Goal: Task Accomplishment & Management: Manage account settings

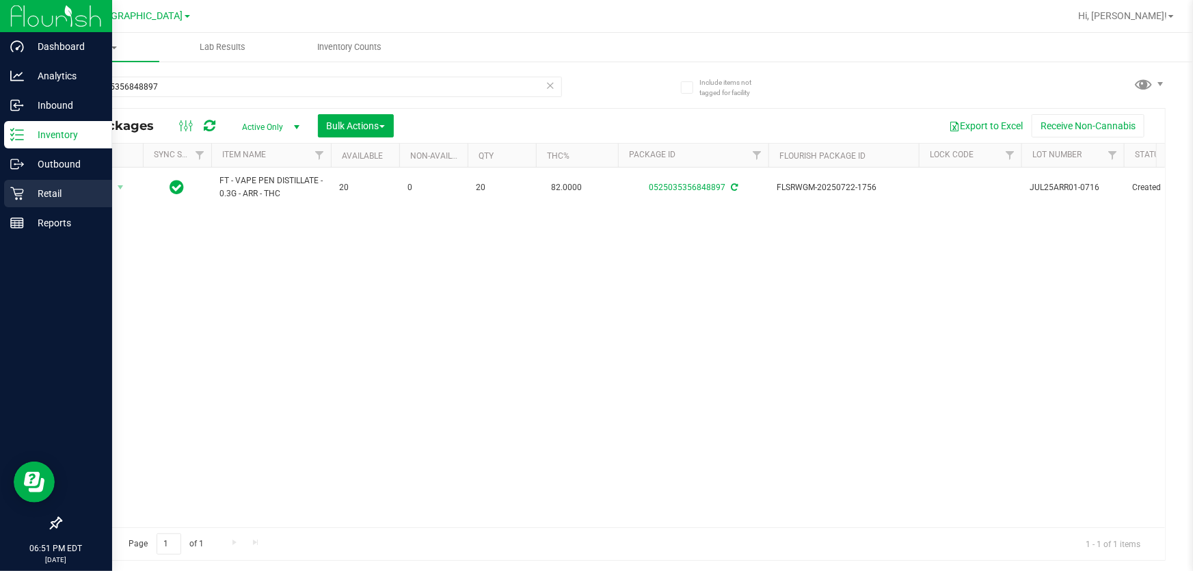
click at [53, 191] on p "Retail" at bounding box center [65, 193] width 82 height 16
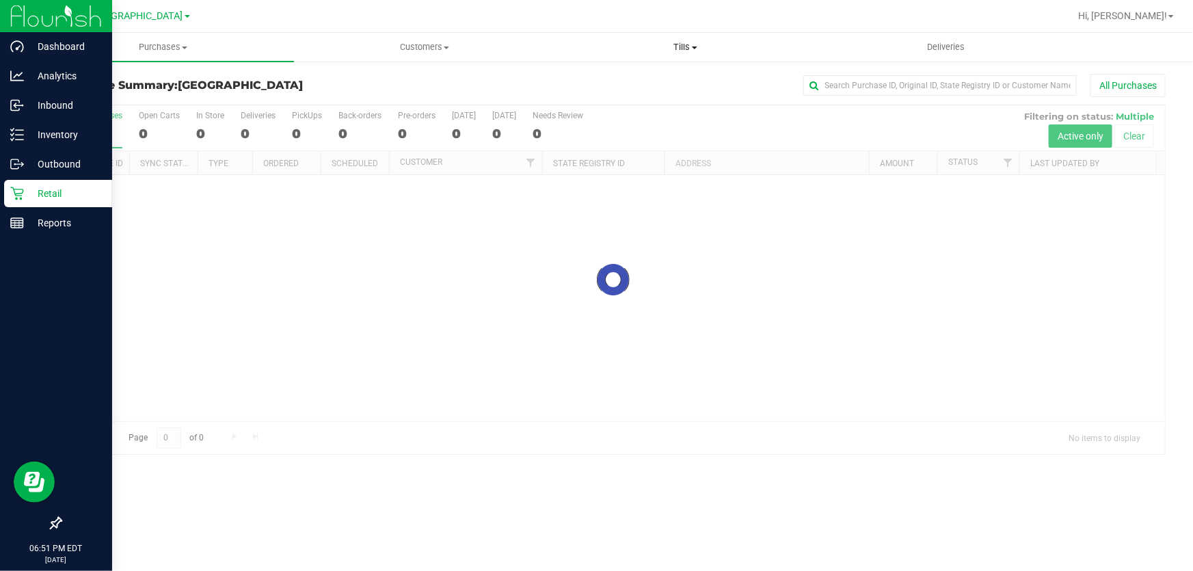
click at [676, 46] on span "Tills" at bounding box center [686, 47] width 260 height 12
click at [662, 77] on li "Manage tills" at bounding box center [685, 82] width 261 height 16
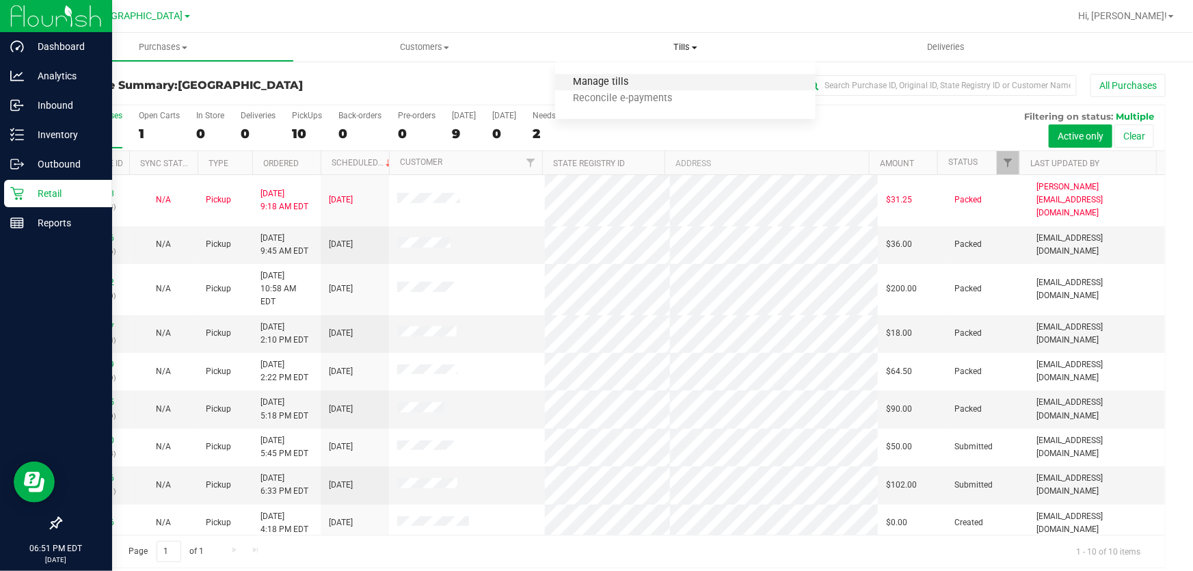
click at [615, 87] on span "Manage tills" at bounding box center [601, 83] width 92 height 12
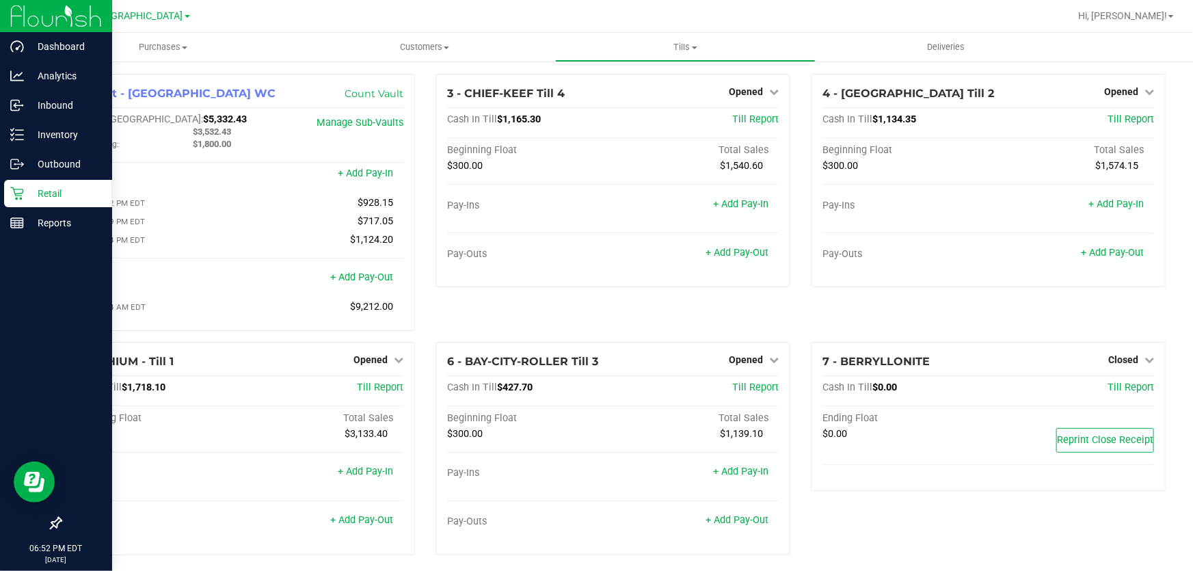
click at [426, 153] on div "3 - CHIEF-KEEF Till 4 Opened Close Till Cash In Till $1,165.30 Till Report Begi…" at bounding box center [612, 208] width 375 height 268
click at [425, 154] on div "3 - CHIEF-KEEF Till 4 Opened Close Till Cash In Till $1,165.30 Till Report Begi…" at bounding box center [612, 208] width 375 height 268
click at [759, 88] on link "Opened" at bounding box center [754, 91] width 50 height 11
click at [745, 119] on link "Close Till" at bounding box center [747, 120] width 37 height 11
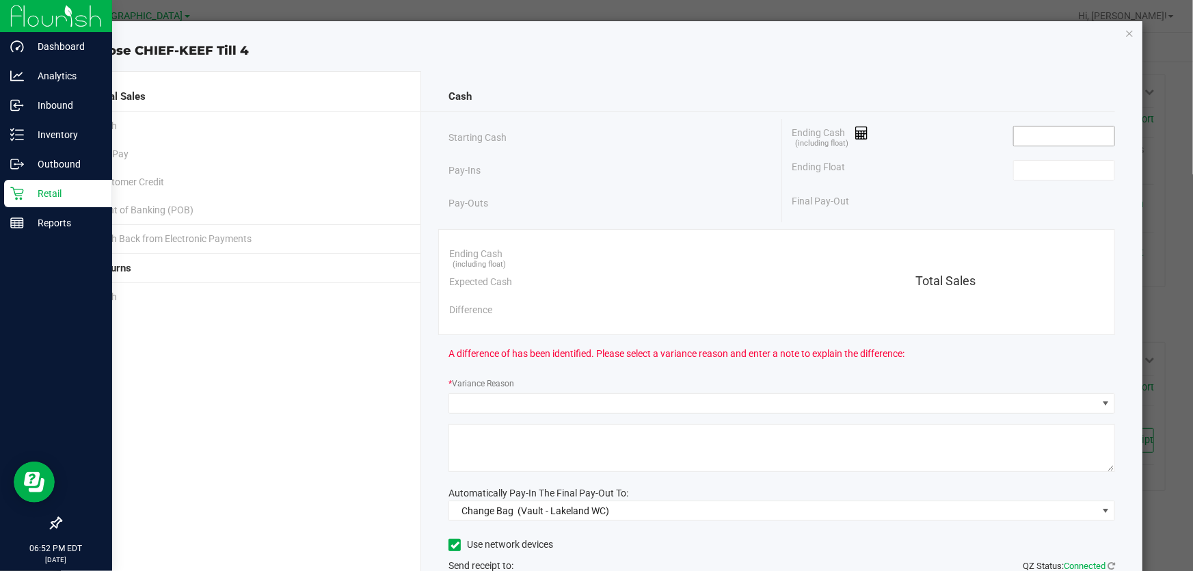
click at [1022, 139] on input at bounding box center [1064, 135] width 100 height 19
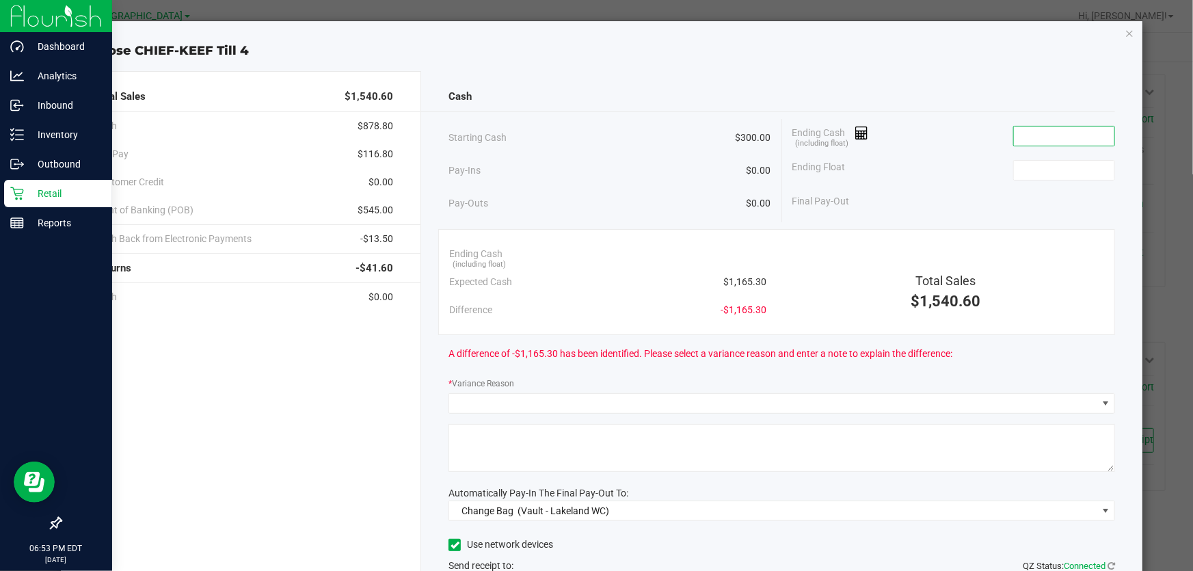
click at [1065, 137] on input at bounding box center [1064, 135] width 100 height 19
click at [930, 166] on div "Ending Float" at bounding box center [953, 170] width 323 height 34
click at [1019, 165] on input at bounding box center [1064, 170] width 100 height 19
click at [1036, 135] on input "1166.3" at bounding box center [1064, 135] width 100 height 19
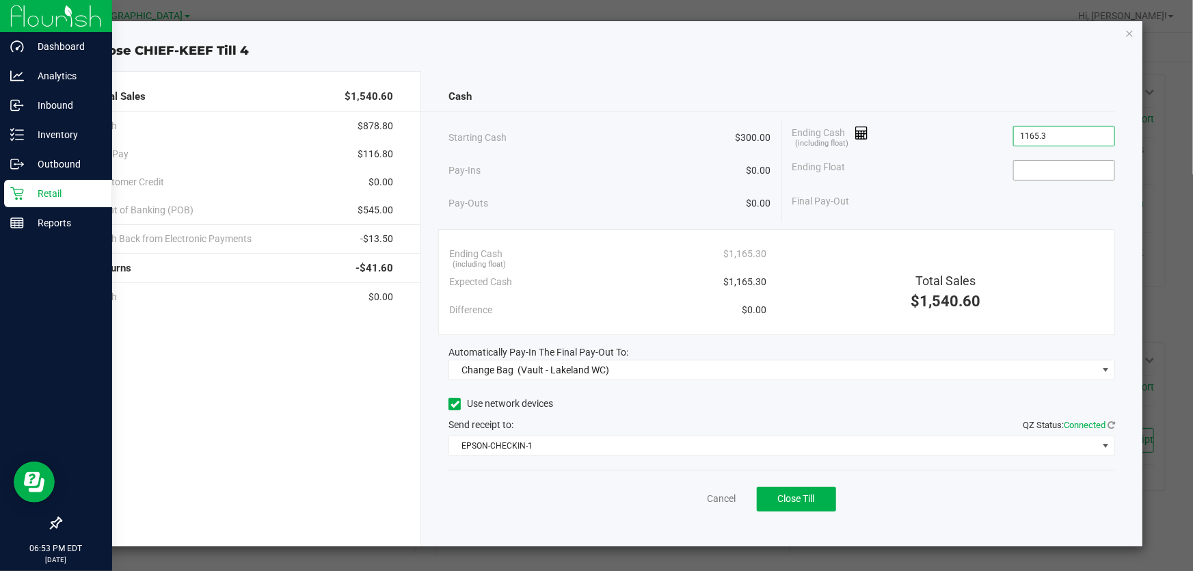
type input "$1,165.30"
click at [1042, 165] on input at bounding box center [1064, 170] width 100 height 19
type input "$300.00"
click at [953, 210] on div "Final Pay-Out $865.30" at bounding box center [953, 201] width 323 height 28
click at [809, 449] on span "EPSON-CHECKIN-1" at bounding box center [773, 445] width 648 height 19
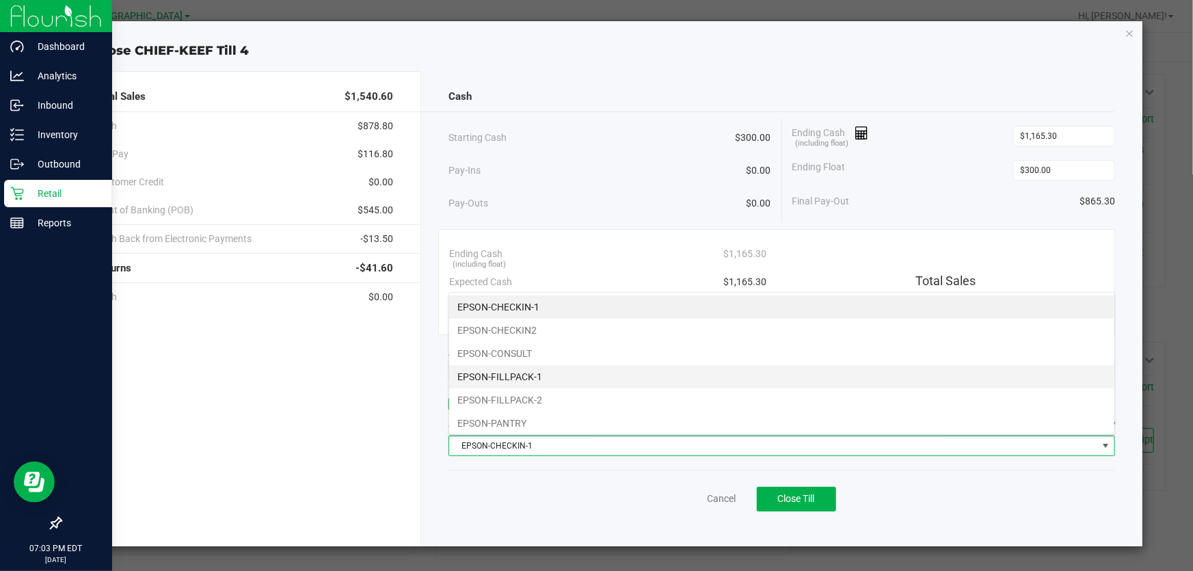
scroll to position [62, 0]
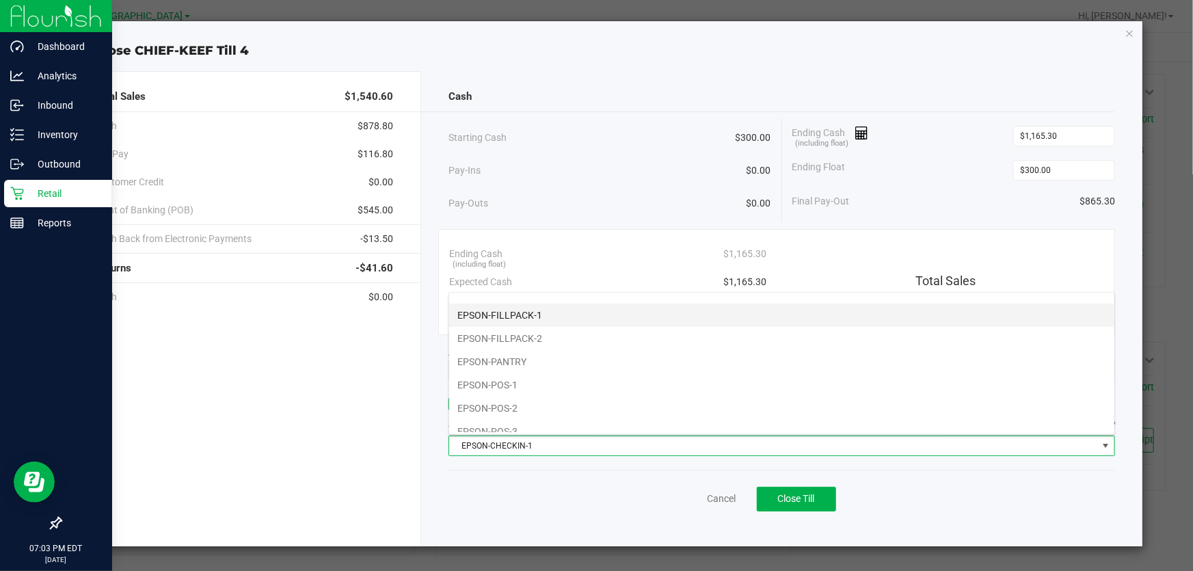
click at [632, 317] on li "EPSON-FILLPACK-1" at bounding box center [781, 314] width 665 height 23
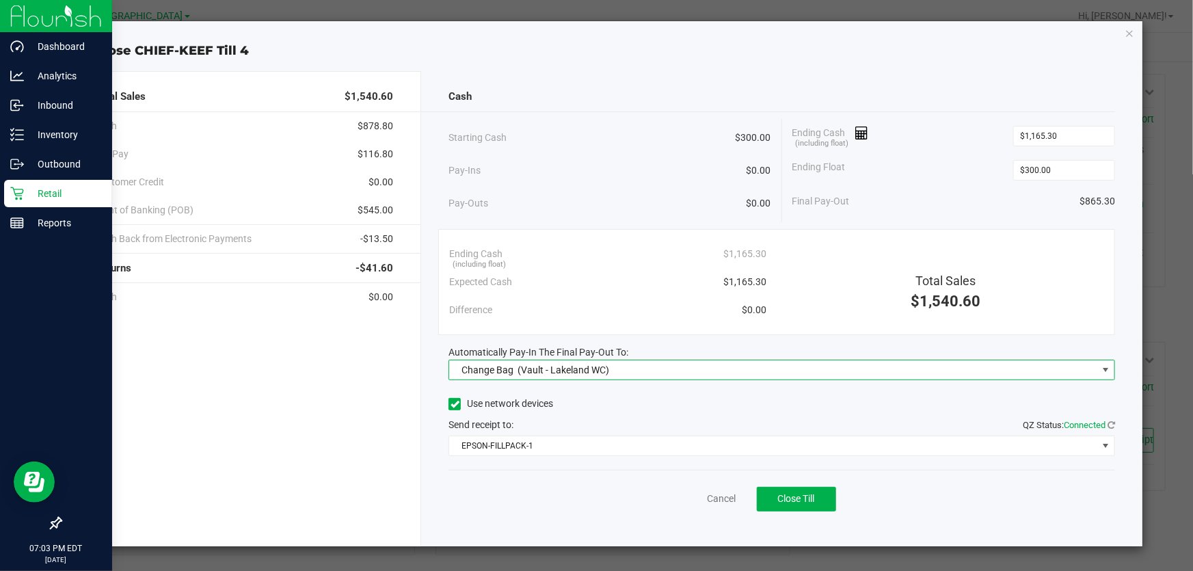
click at [657, 368] on span "Change Bag (Vault - Lakeland WC)" at bounding box center [773, 369] width 648 height 19
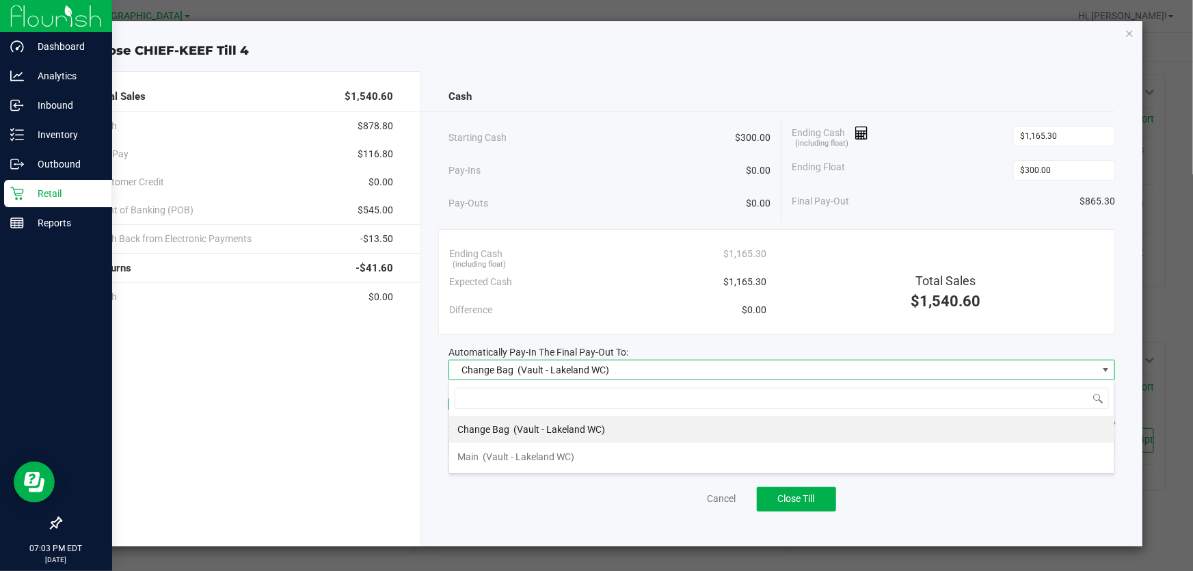
scroll to position [21, 666]
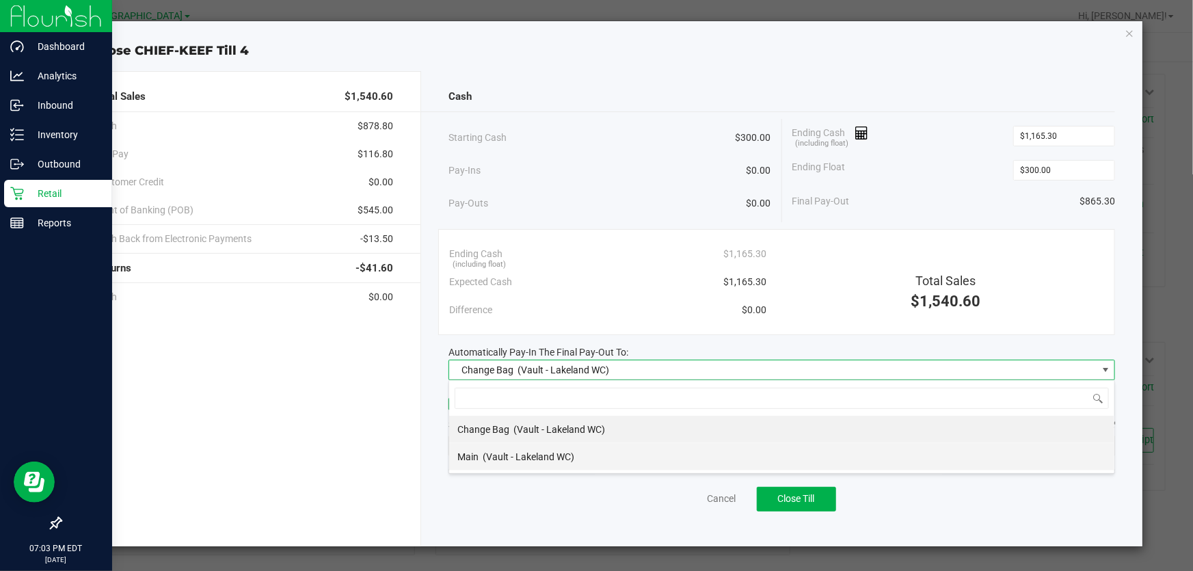
click at [601, 445] on li "Main (Vault - Lakeland WC)" at bounding box center [781, 456] width 665 height 27
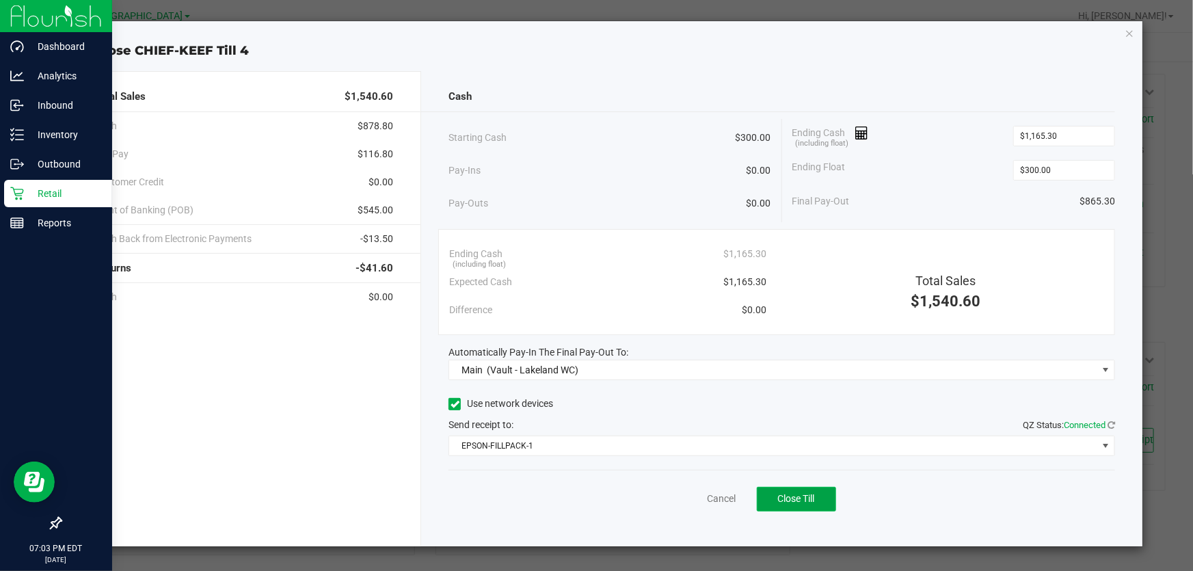
click at [780, 497] on span "Close Till" at bounding box center [796, 498] width 37 height 11
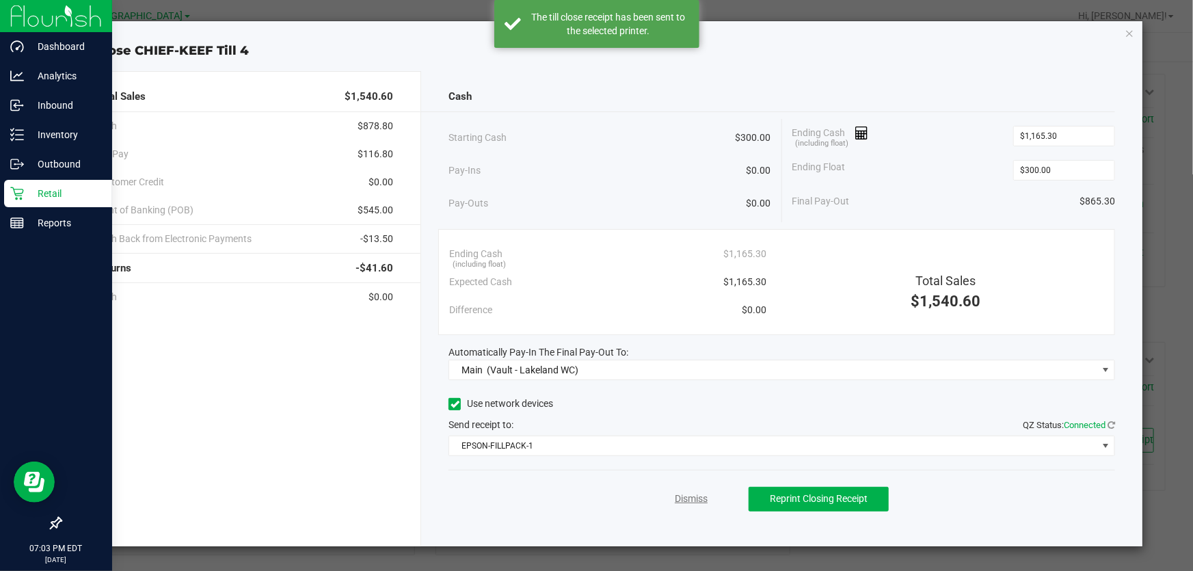
click at [690, 500] on link "Dismiss" at bounding box center [691, 498] width 33 height 14
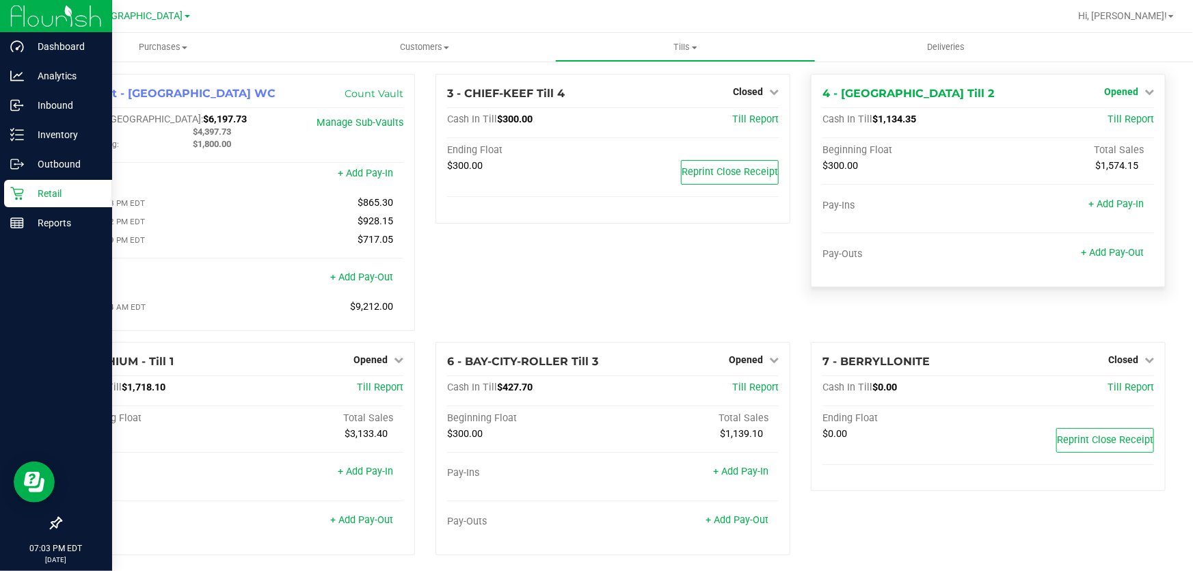
click at [1104, 90] on span "Opened" at bounding box center [1121, 91] width 34 height 11
click at [355, 127] on link "Manage Sub-Vaults" at bounding box center [359, 123] width 87 height 12
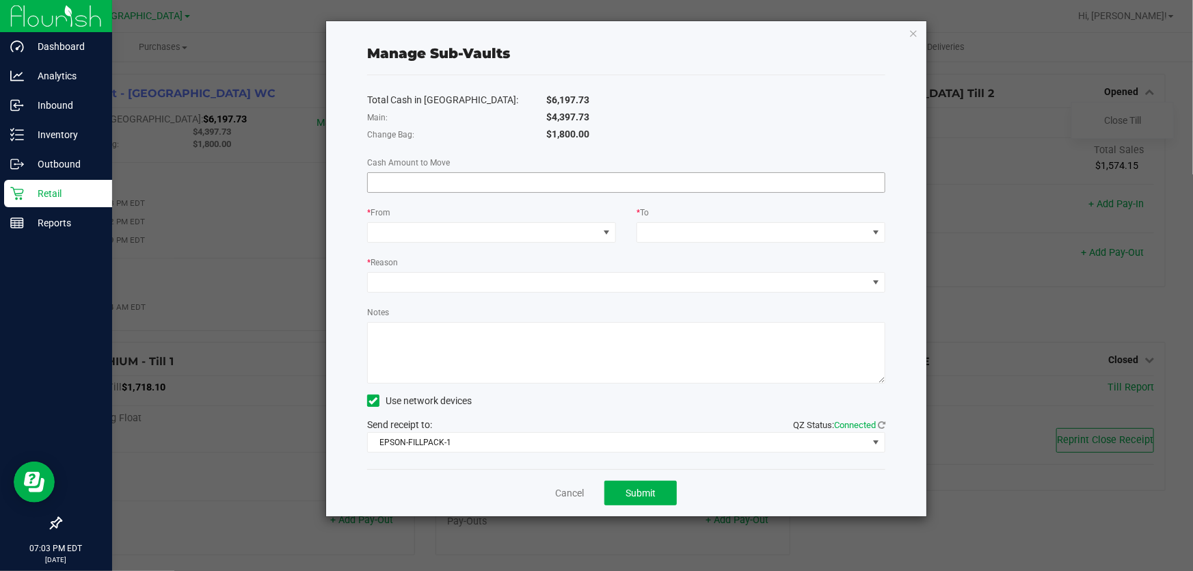
click at [506, 181] on input at bounding box center [626, 182] width 517 height 19
type input "$0.33"
click at [511, 228] on span at bounding box center [483, 232] width 230 height 19
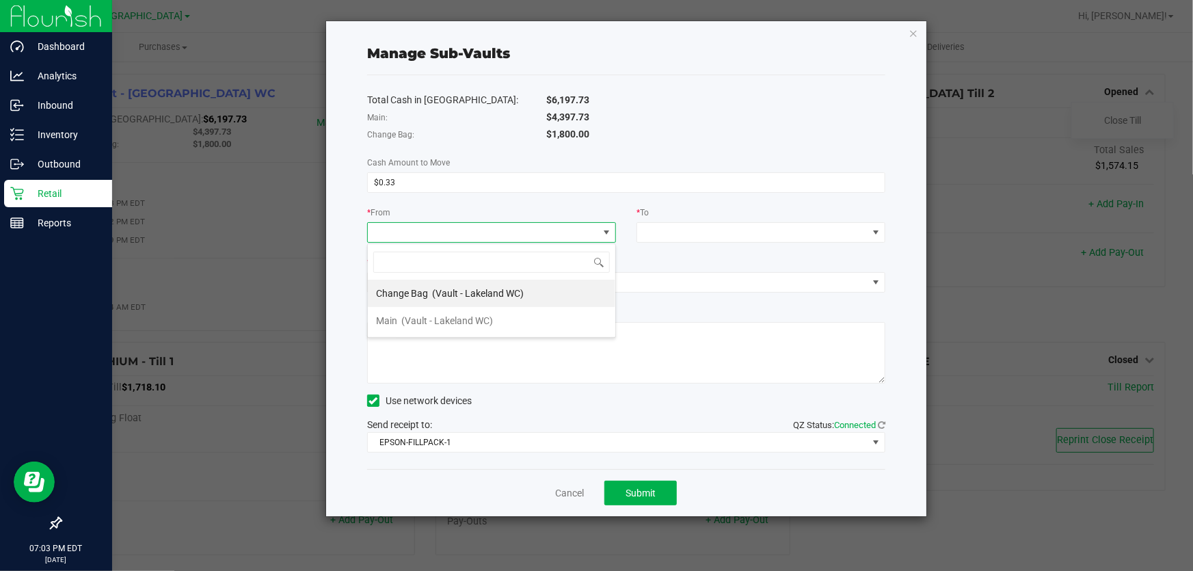
scroll to position [21, 248]
click at [482, 315] on span "(Vault - Lakeland WC)" at bounding box center [447, 320] width 92 height 11
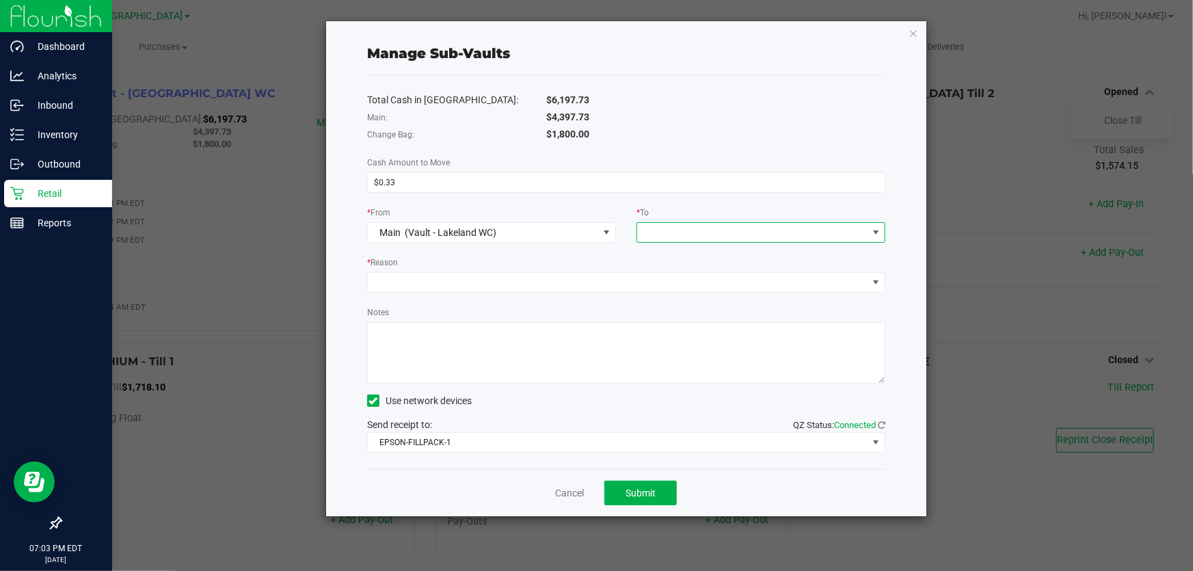
click at [680, 237] on span at bounding box center [752, 232] width 230 height 19
click at [601, 250] on div "Total Cash in [GEOGRAPHIC_DATA]: $6,197.73 Main: $4,397.73 Change Bag: $1,800.0…" at bounding box center [626, 272] width 518 height 394
click at [569, 488] on link "Cancel" at bounding box center [569, 493] width 29 height 14
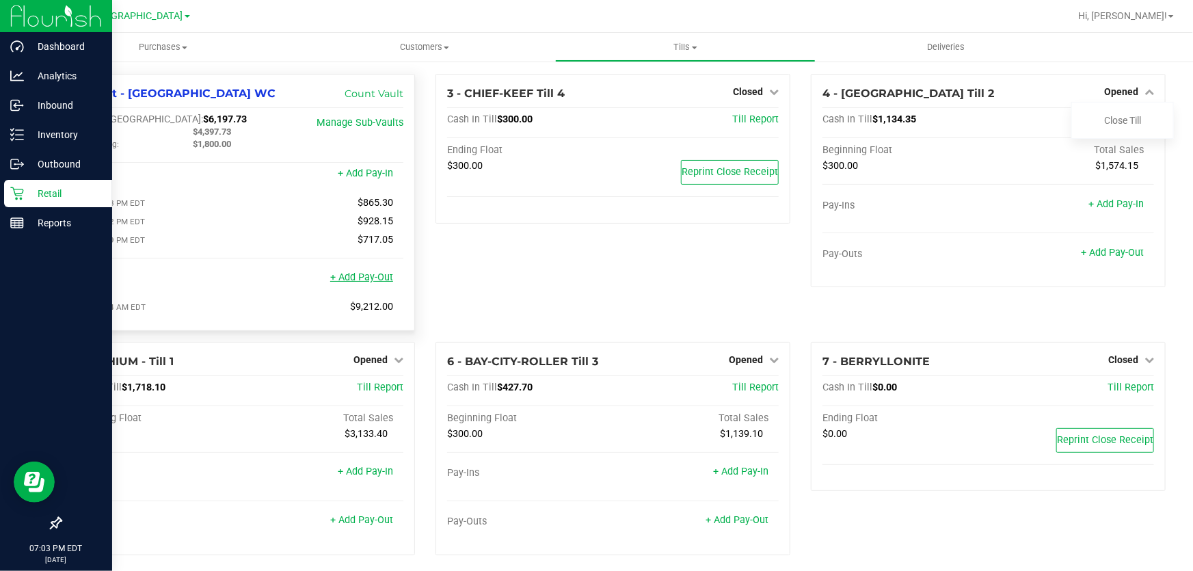
click at [367, 280] on link "+ Add Pay-Out" at bounding box center [361, 277] width 63 height 12
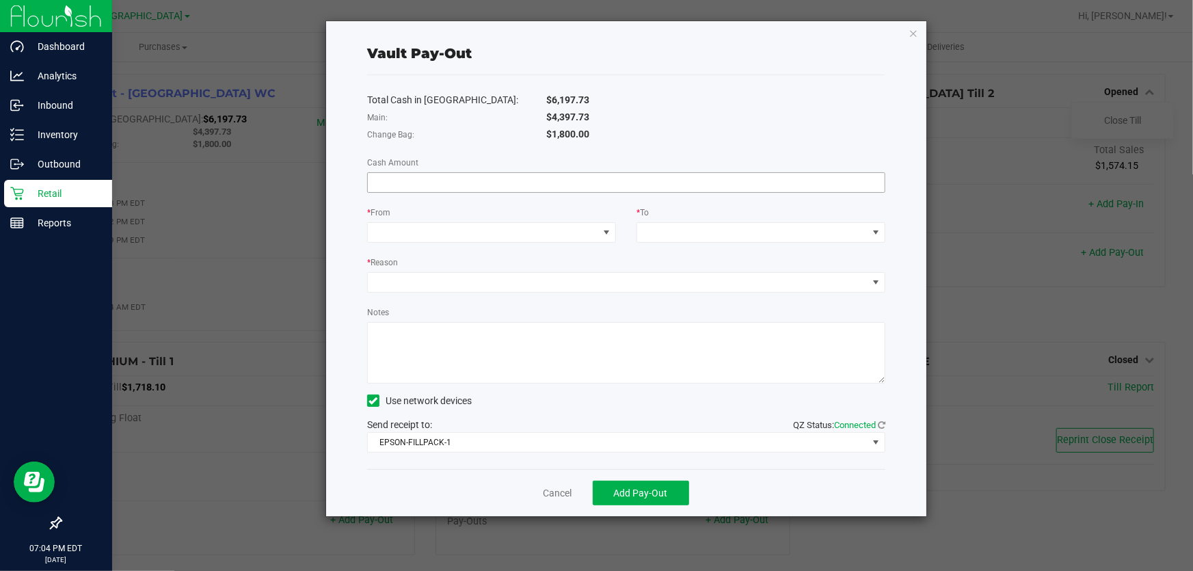
click at [479, 176] on input at bounding box center [626, 182] width 517 height 19
type input "$0.33"
click at [499, 239] on span at bounding box center [483, 232] width 230 height 19
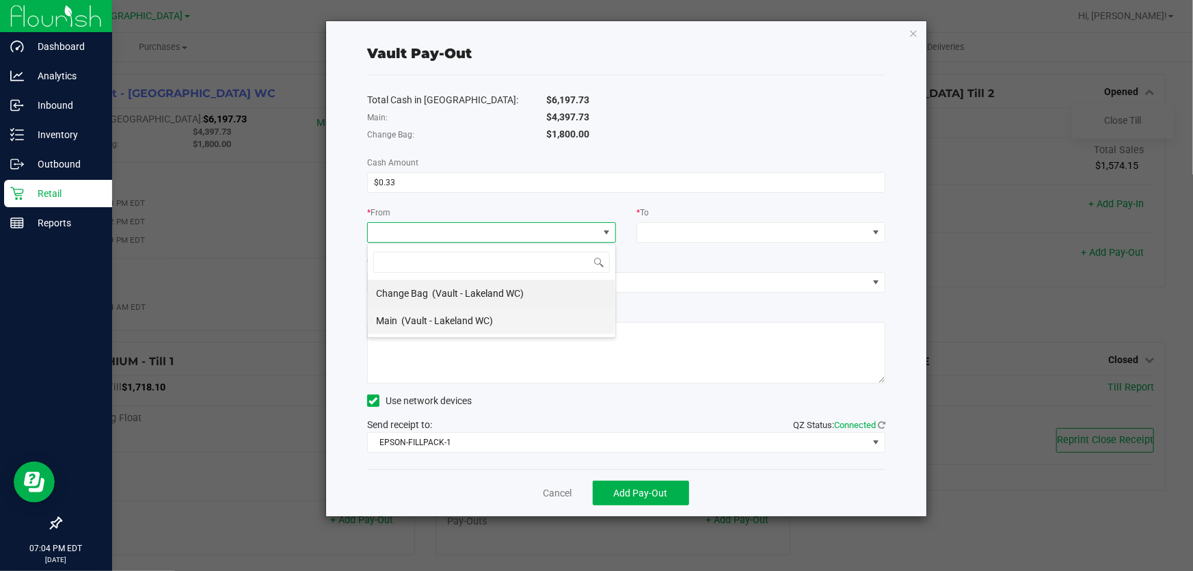
click at [472, 319] on span "(Vault - Lakeland WC)" at bounding box center [447, 320] width 92 height 11
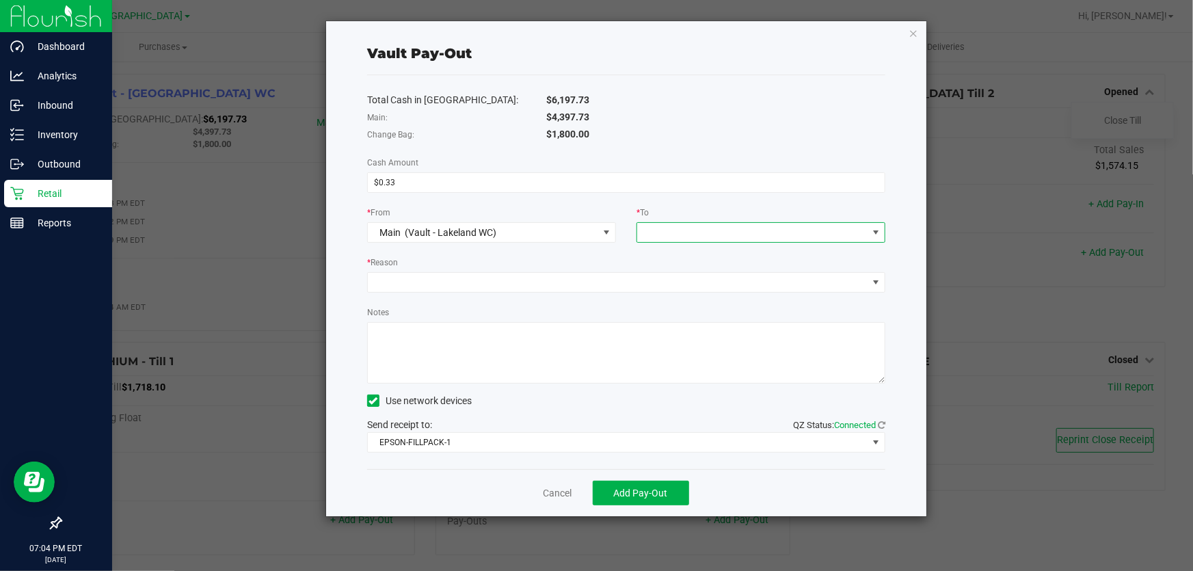
click at [663, 232] on span at bounding box center [752, 232] width 230 height 19
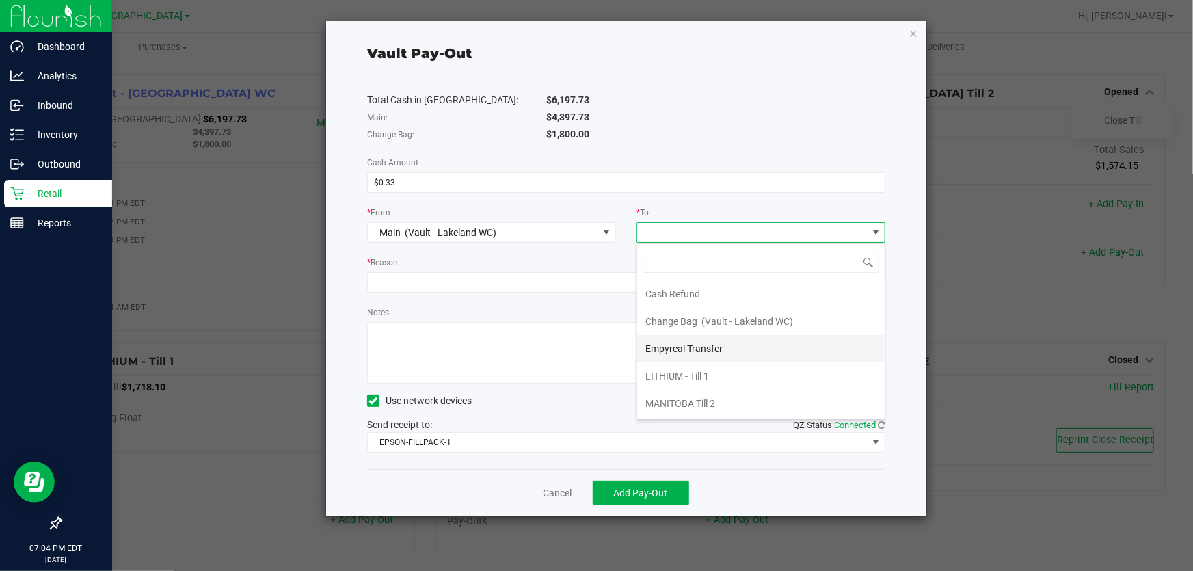
scroll to position [0, 0]
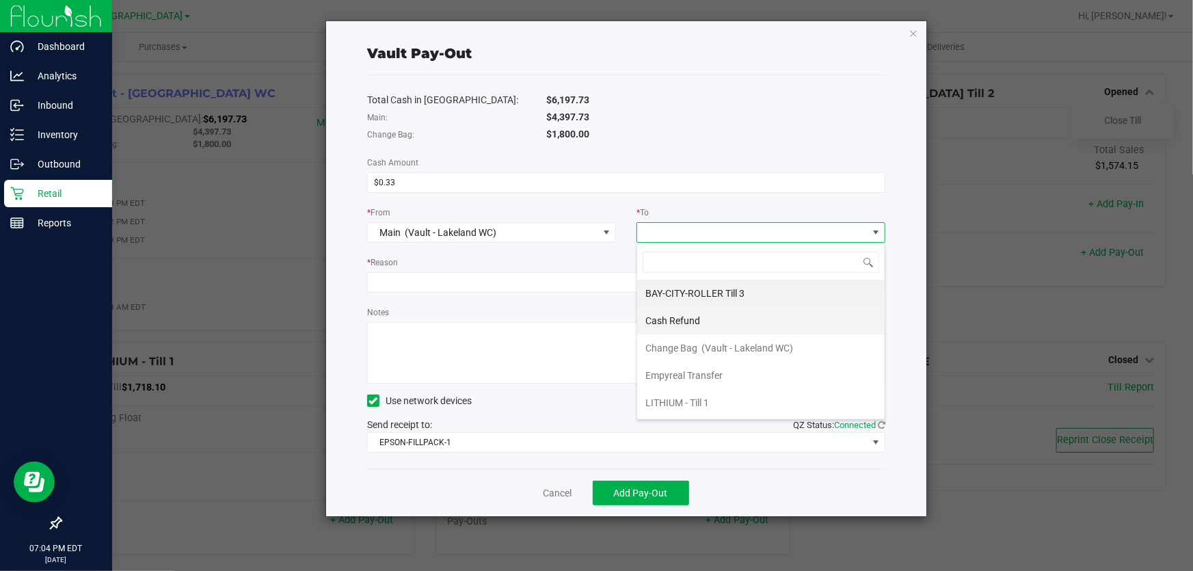
click at [705, 317] on li "Cash Refund" at bounding box center [760, 320] width 247 height 27
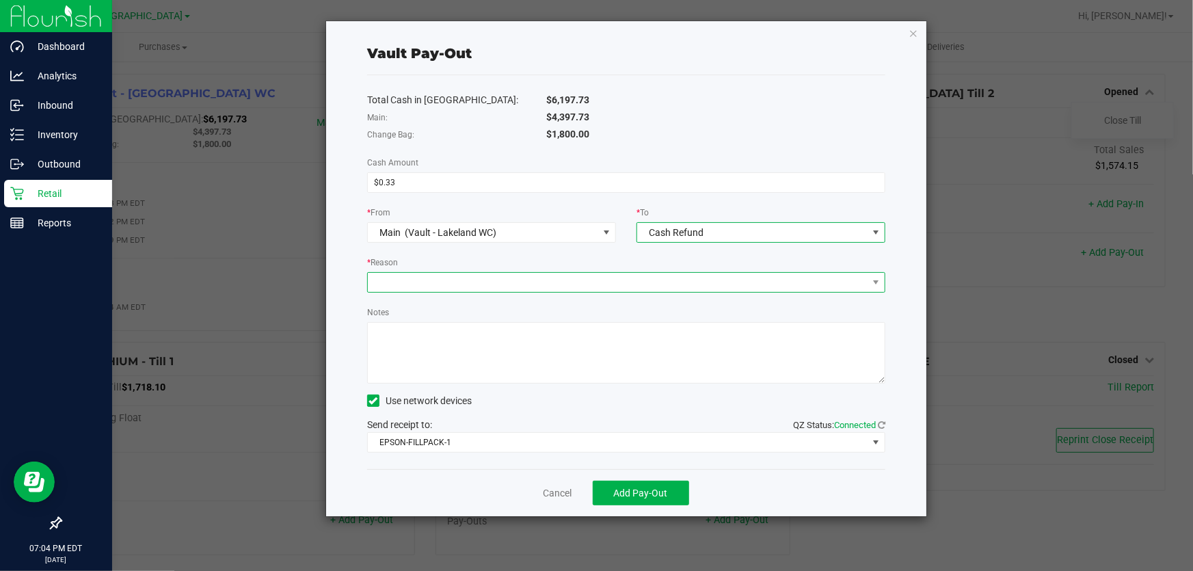
click at [621, 284] on span at bounding box center [618, 282] width 500 height 19
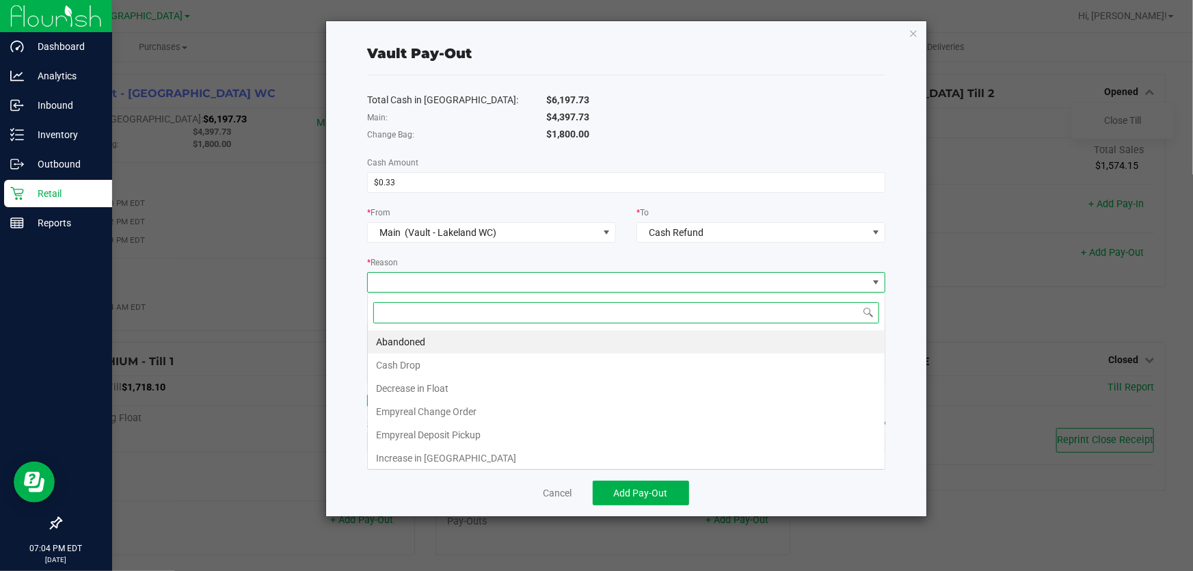
scroll to position [21, 519]
click at [565, 342] on li "Abandoned" at bounding box center [626, 341] width 517 height 23
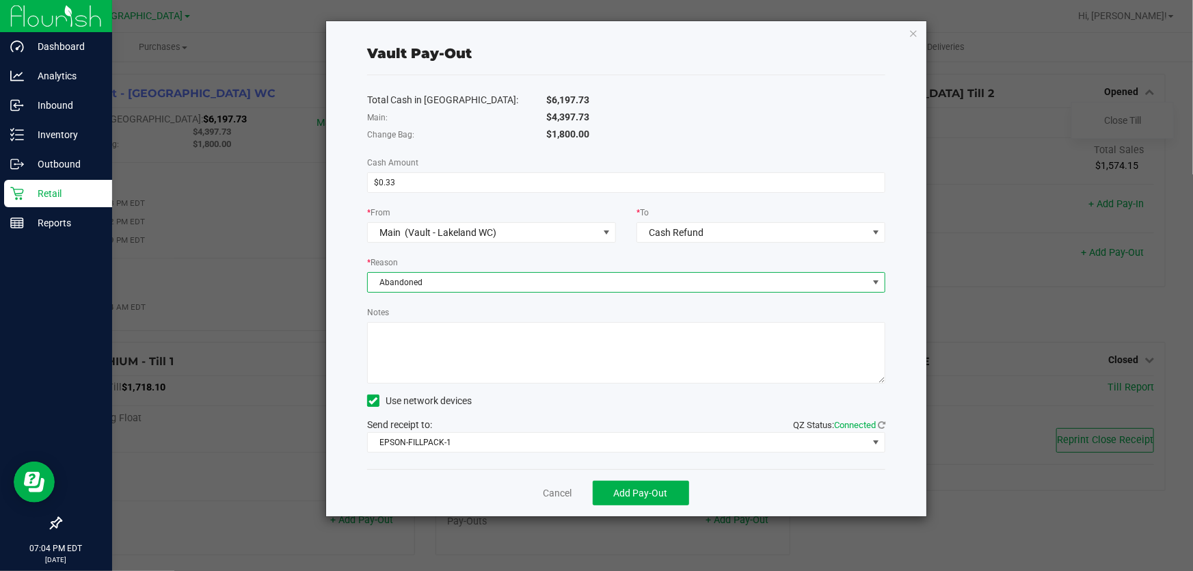
click at [554, 379] on textarea "Notes" at bounding box center [626, 353] width 518 height 62
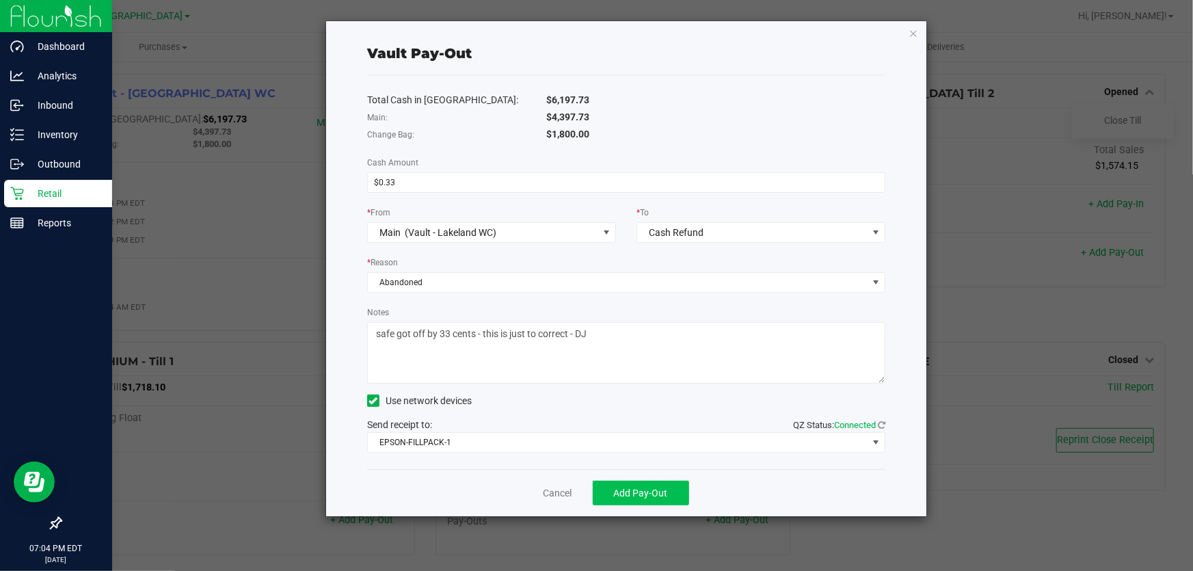
type textarea "safe got off by 33 cents - this is just to correct - DJ"
click at [653, 491] on span "Add Pay-Out" at bounding box center [641, 492] width 54 height 11
click at [555, 489] on link "Dismiss" at bounding box center [552, 493] width 33 height 14
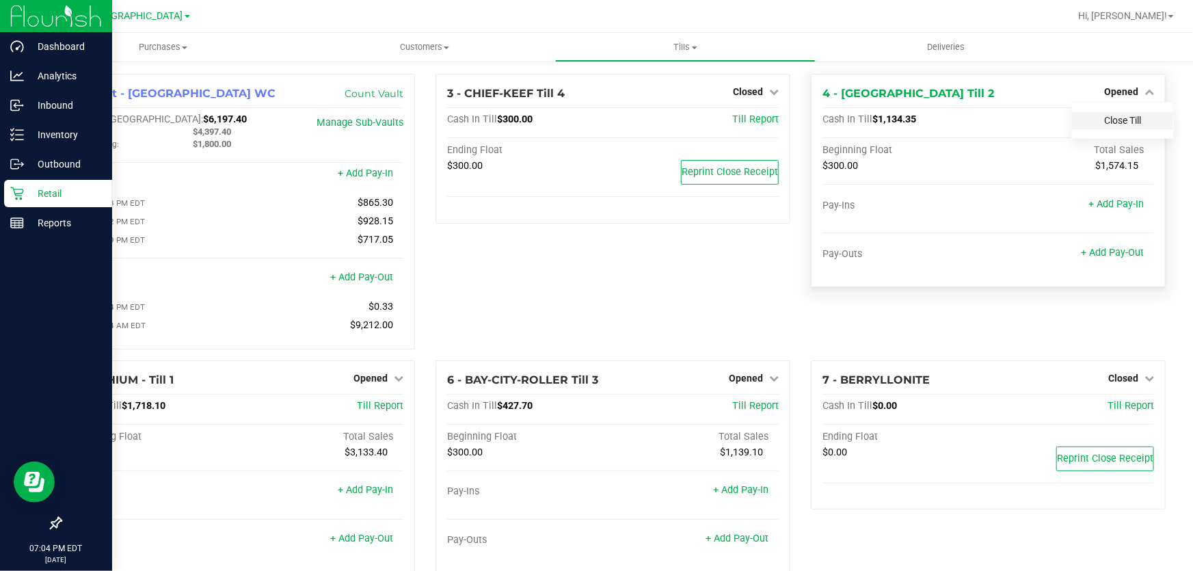
click at [1118, 117] on link "Close Till" at bounding box center [1122, 120] width 37 height 11
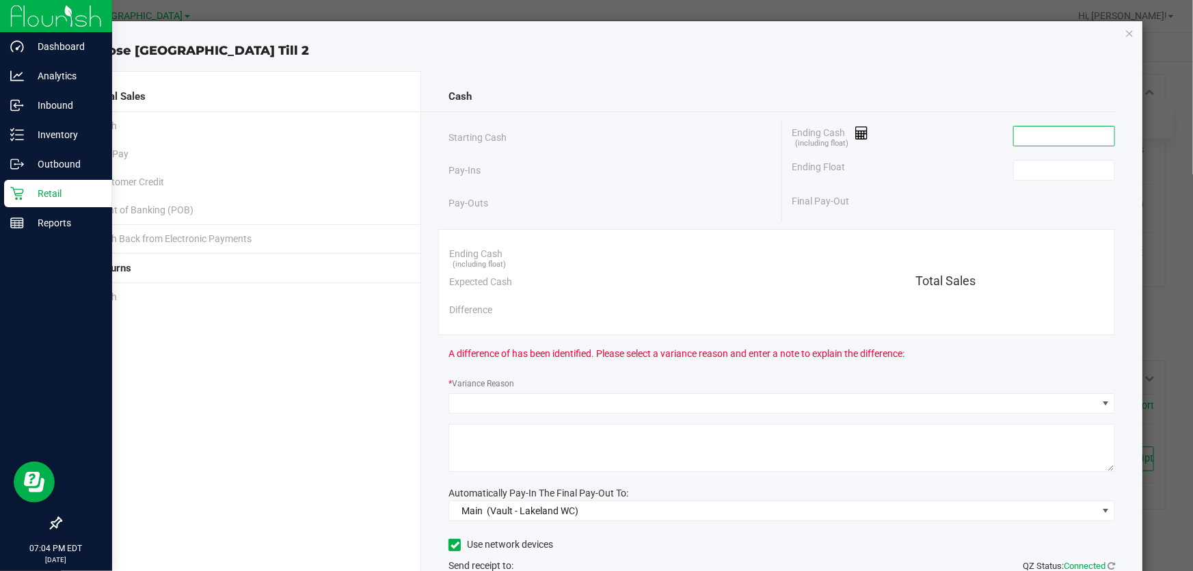
click at [1048, 135] on input at bounding box center [1064, 135] width 100 height 19
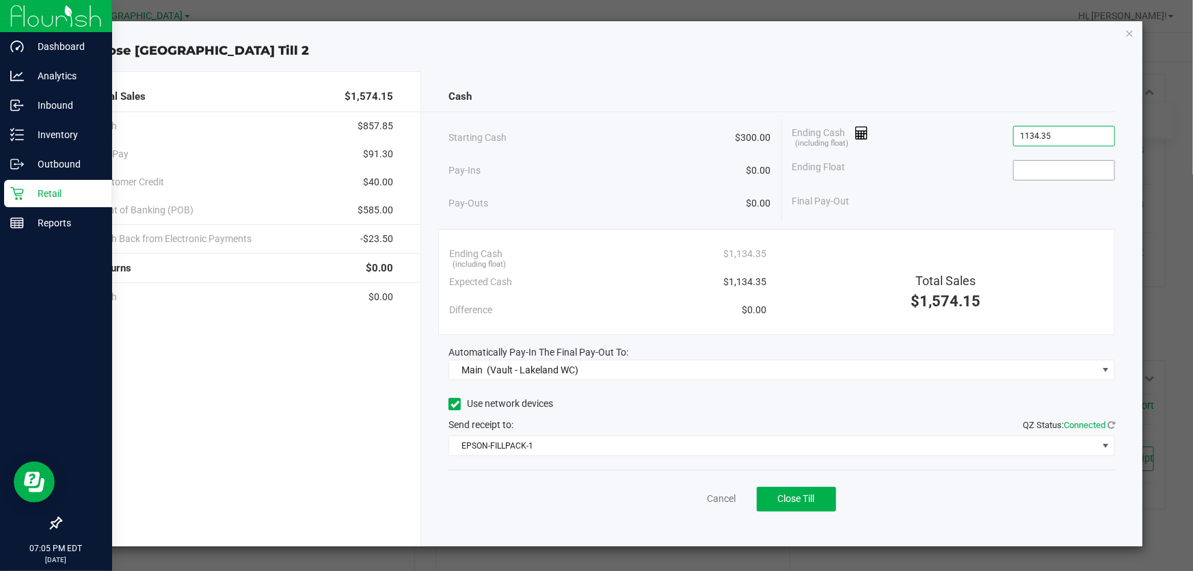
type input "$1,134.35"
click at [1053, 169] on input at bounding box center [1064, 170] width 100 height 19
type input "$300.00"
click at [947, 167] on div "Ending Float $300.00" at bounding box center [953, 170] width 323 height 34
click at [994, 194] on div "Final Pay-Out $834.35" at bounding box center [953, 201] width 323 height 28
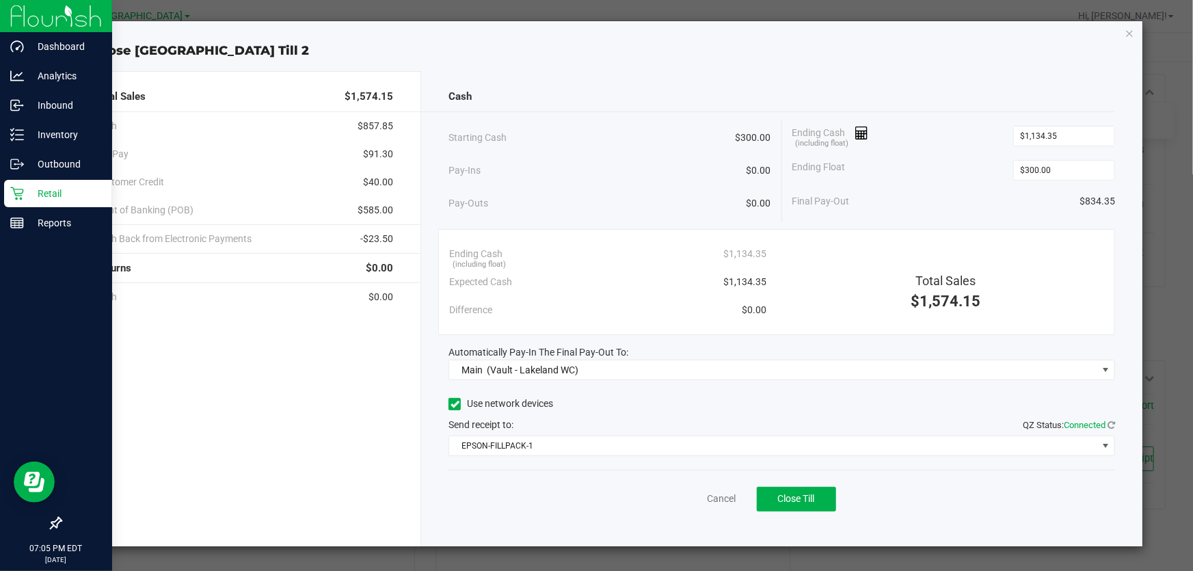
click at [920, 172] on div "Ending Float $300.00" at bounding box center [953, 170] width 323 height 34
click at [915, 86] on div "Cash" at bounding box center [781, 96] width 666 height 29
click at [789, 500] on span "Close Till" at bounding box center [796, 498] width 37 height 11
click at [697, 502] on link "Dismiss" at bounding box center [691, 498] width 33 height 14
